Goal: Task Accomplishment & Management: Manage account settings

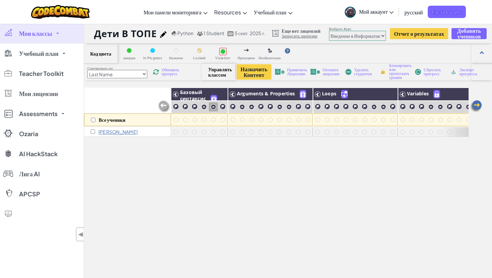
select select "560f1a9f22961295f9427742"
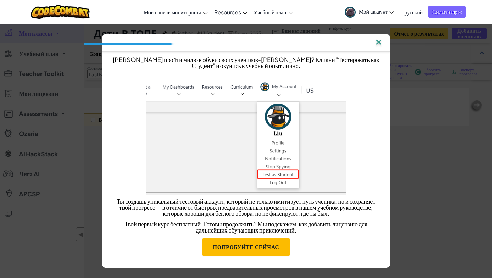
click at [381, 44] on img at bounding box center [378, 43] width 9 height 10
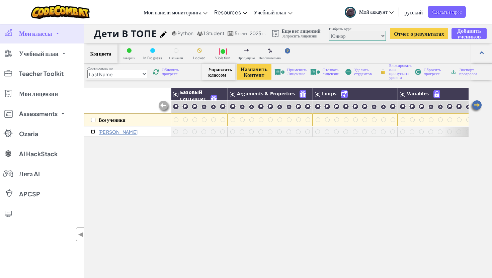
click at [92, 131] on input "checkbox" at bounding box center [93, 132] width 4 height 4
checkbox input "true"
click at [432, 72] on span "Сбросить прогресс" at bounding box center [434, 72] width 21 height 8
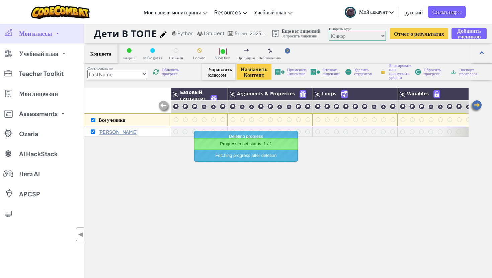
click at [265, 192] on div "Все ученики Базовый синтаксис Arguments & Properties Loops Variables Детивтопе T" at bounding box center [276, 210] width 385 height 245
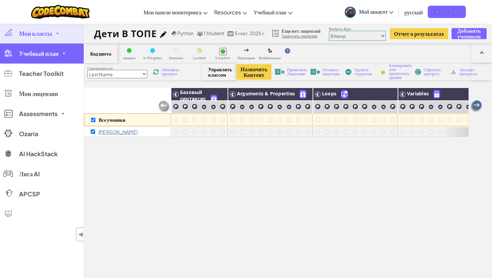
click at [66, 60] on link "Учебный план" at bounding box center [42, 54] width 84 height 20
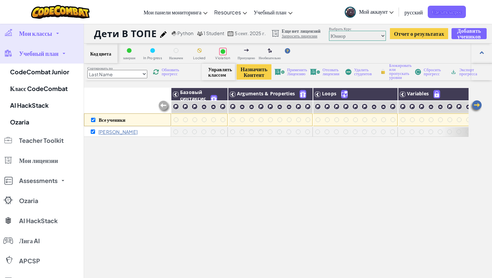
click at [61, 38] on link "Мои классы" at bounding box center [42, 33] width 84 height 20
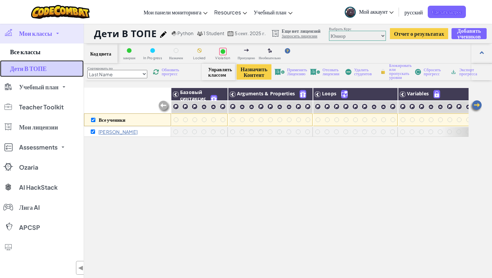
click at [55, 70] on link "Дети В ТОПЕ" at bounding box center [42, 68] width 84 height 17
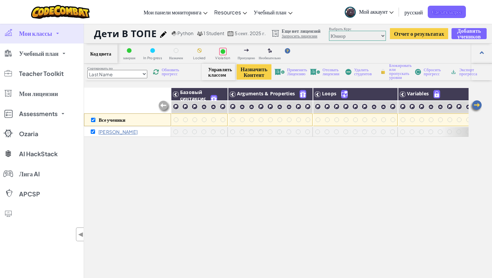
click at [225, 77] on span "Управлять классом" at bounding box center [218, 72] width 20 height 11
click at [225, 68] on span "Управлять классом" at bounding box center [218, 72] width 20 height 11
drag, startPoint x: 224, startPoint y: 112, endPoint x: 143, endPoint y: 112, distance: 80.4
click at [143, 112] on div "Все ученики Базовый синтаксис Arguments & Properties Loops Variables" at bounding box center [307, 107] width 446 height 39
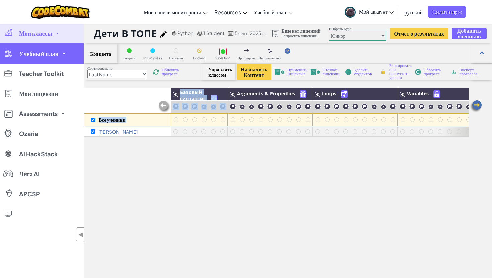
click at [36, 57] on link "Учебный план" at bounding box center [42, 54] width 84 height 20
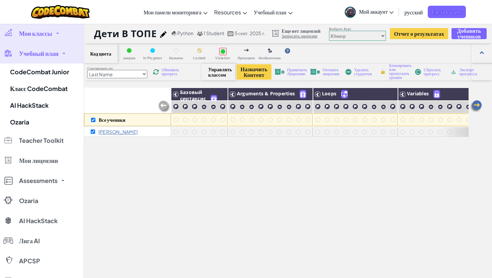
click at [127, 183] on div "Все ученики Базовый синтаксис Arguments & Properties Loops Variables Детивтопе T" at bounding box center [276, 210] width 385 height 245
